Goal: Answer question/provide support

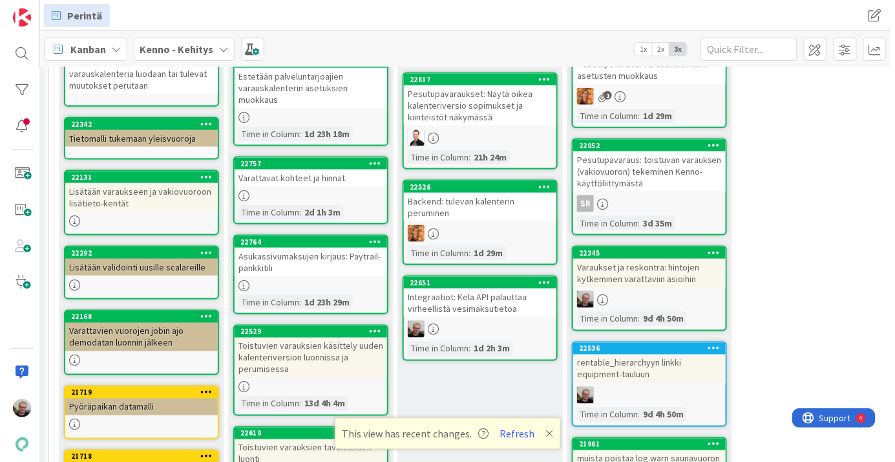
scroll to position [496, 27]
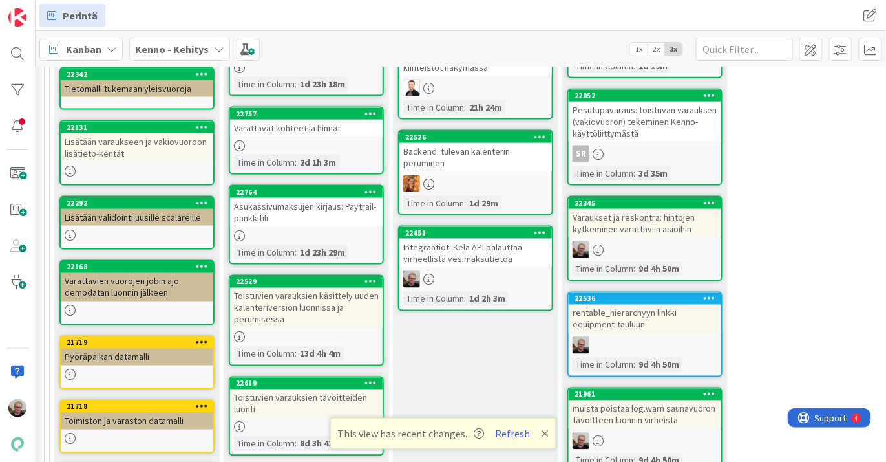
click at [461, 258] on div "Integraatiot: Kela API palauttaa virheellistä vesimaksutietoa" at bounding box center [476, 253] width 153 height 28
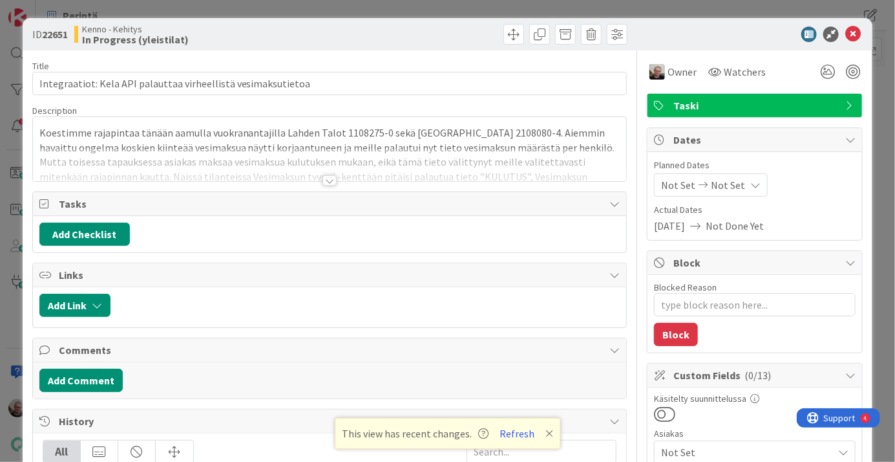
type textarea "x"
click at [392, 152] on div at bounding box center [330, 164] width 594 height 33
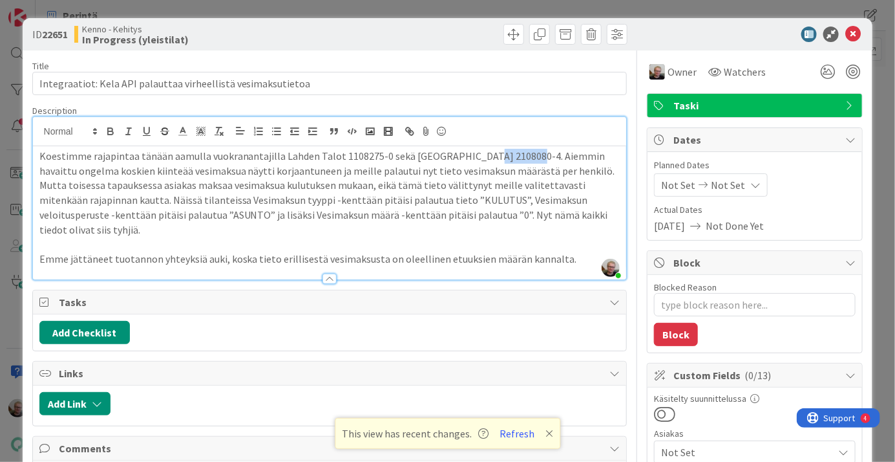
drag, startPoint x: 477, startPoint y: 156, endPoint x: 520, endPoint y: 158, distance: 42.7
click at [520, 158] on span "Koestimme rajapintaa tänään aamulla vuokranantajilla Lahden Talot 1108275-0 sek…" at bounding box center [328, 192] width 578 height 87
copy span "2108080-4"
click at [846, 36] on icon at bounding box center [854, 35] width 16 height 16
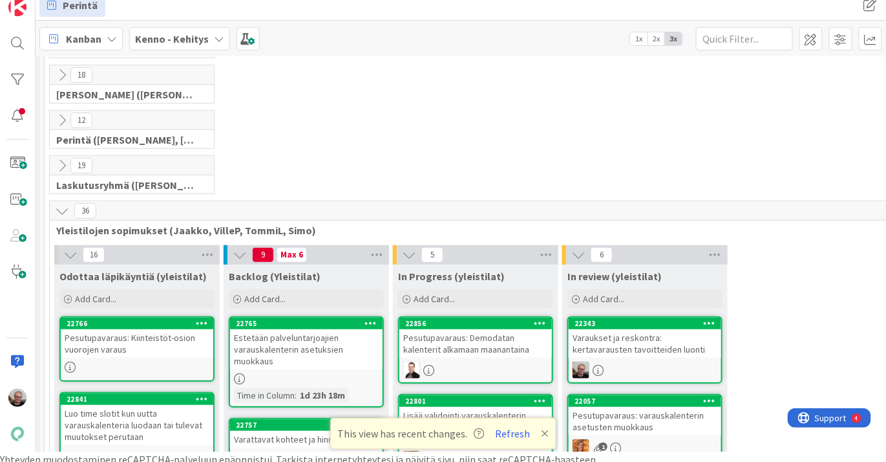
scroll to position [16, 0]
